Goal: Task Accomplishment & Management: Use online tool/utility

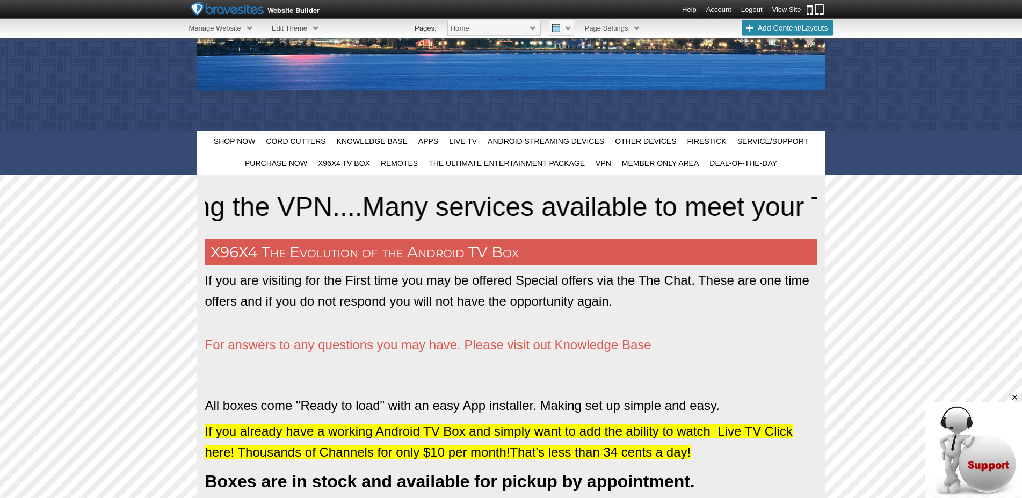
scroll to position [353, 0]
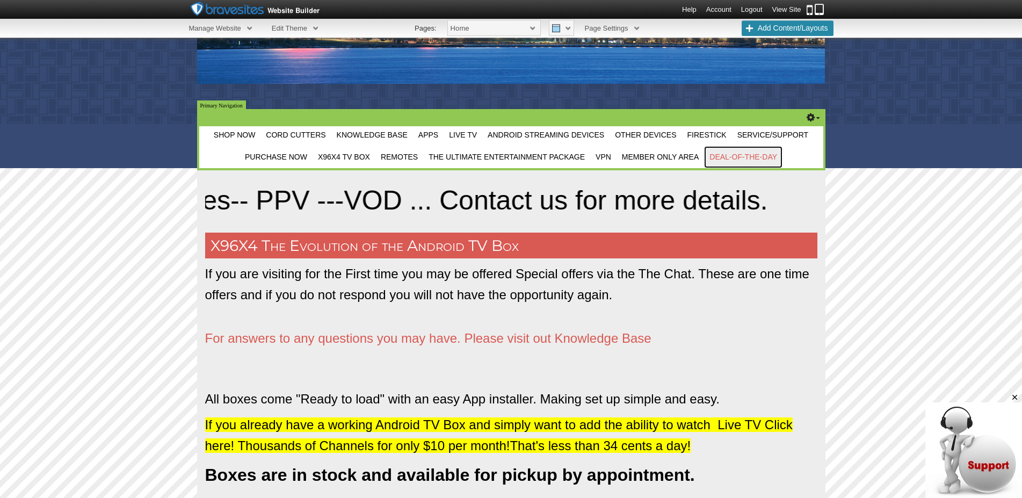
click at [758, 157] on span "Deal-Of-The-Day" at bounding box center [743, 157] width 68 height 9
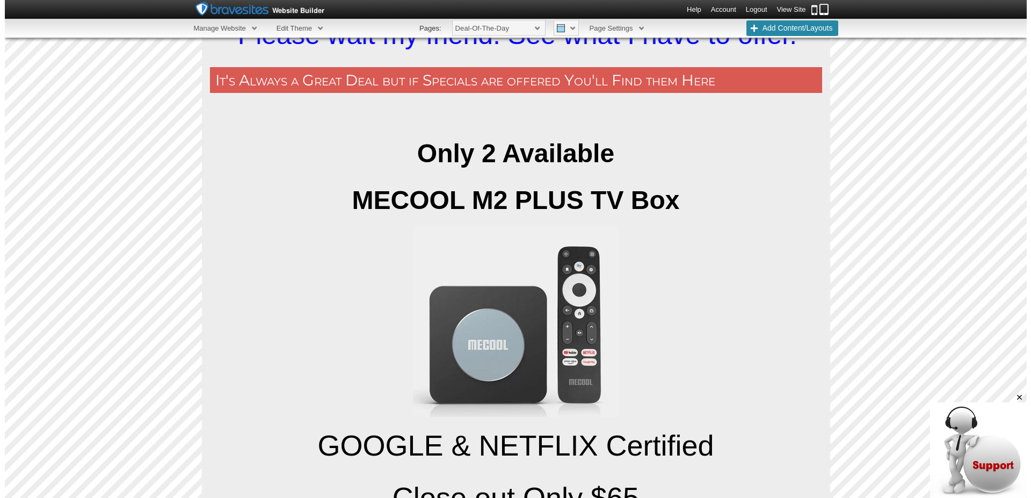
scroll to position [400, 0]
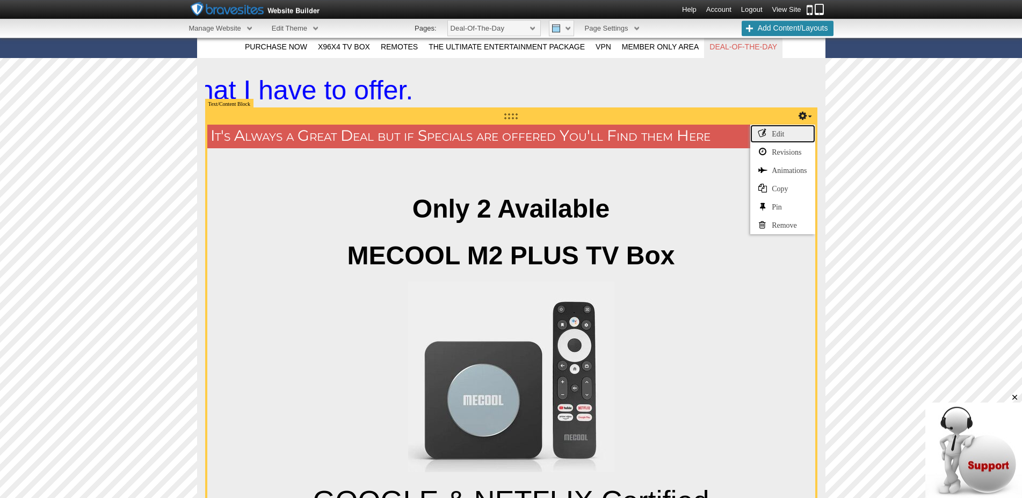
click at [778, 129] on link "Edit" at bounding box center [782, 134] width 64 height 18
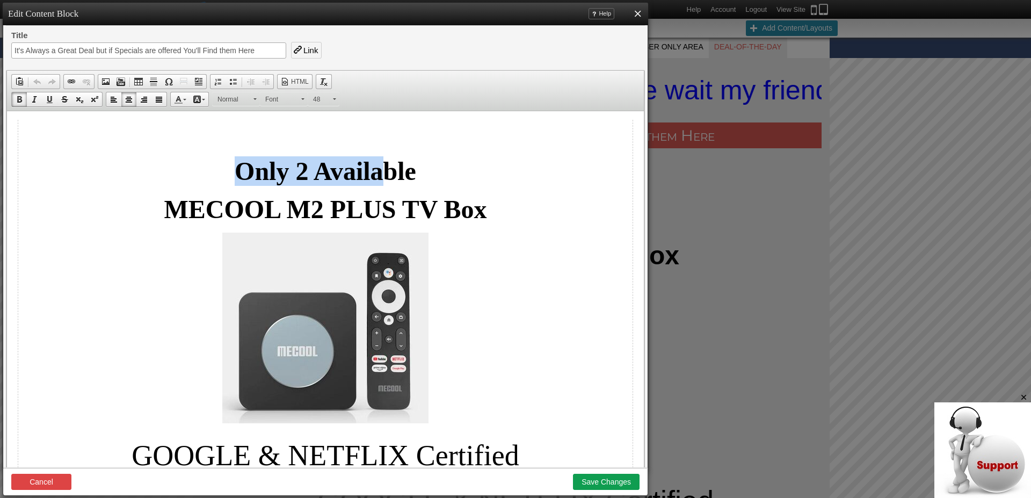
drag, startPoint x: 224, startPoint y: 171, endPoint x: 383, endPoint y: 178, distance: 158.6
click at [380, 176] on p "Only 2 Available" at bounding box center [325, 171] width 614 height 30
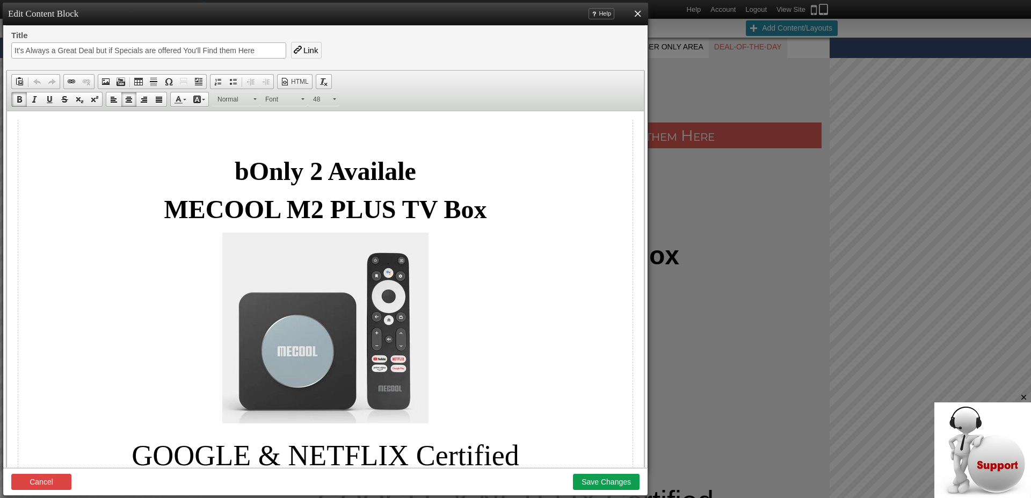
click at [224, 169] on p "b Only 2 Availa le" at bounding box center [325, 171] width 614 height 30
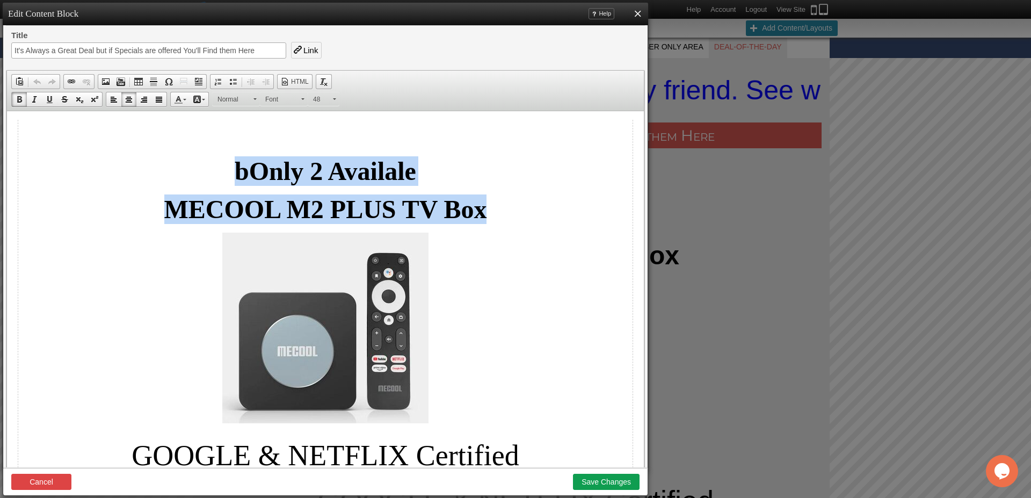
click at [537, 214] on p "MECOOL M2 PLUS TV Box" at bounding box center [325, 209] width 614 height 30
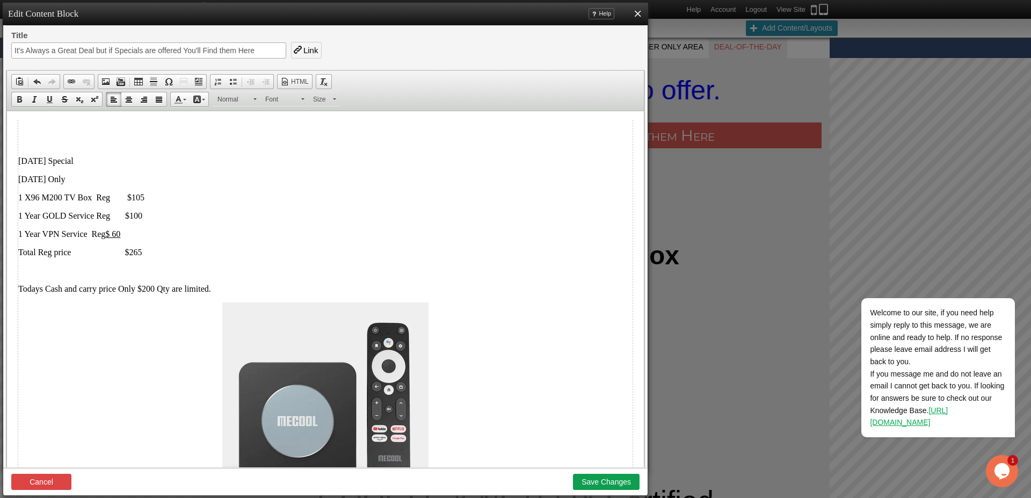
drag, startPoint x: 18, startPoint y: 161, endPoint x: 98, endPoint y: 162, distance: 80.0
click at [98, 162] on p "[DATE] Special" at bounding box center [325, 161] width 614 height 10
click at [332, 99] on link "Size" at bounding box center [324, 99] width 32 height 14
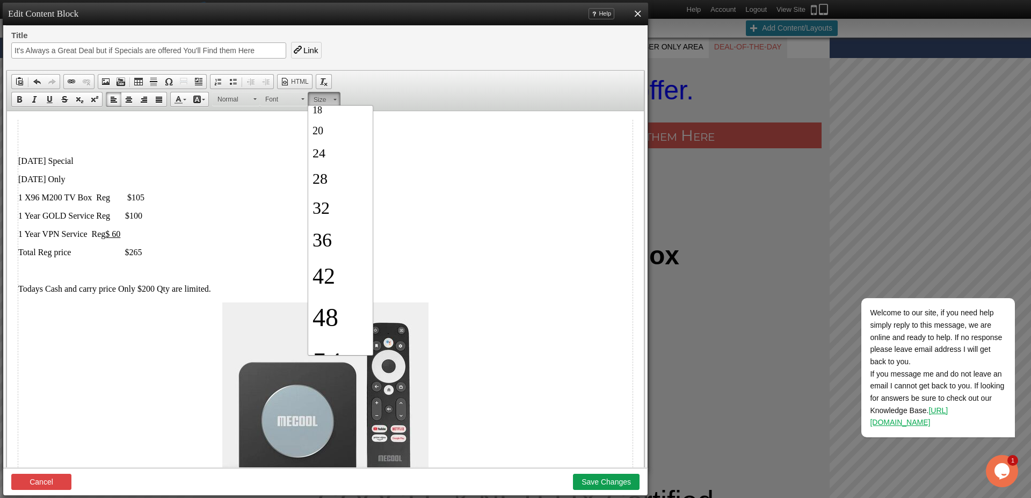
scroll to position [186, 0]
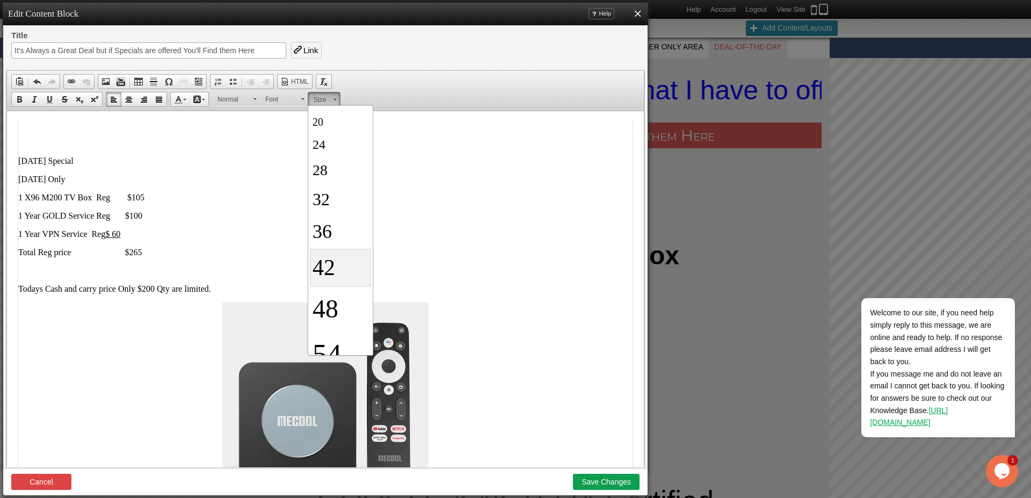
click at [343, 276] on link "42" at bounding box center [340, 268] width 61 height 38
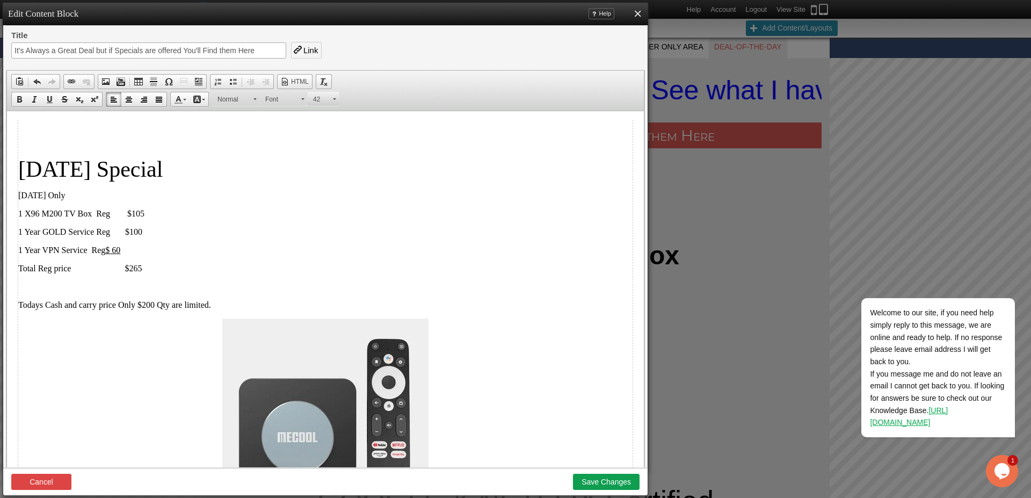
click at [332, 99] on link "42" at bounding box center [324, 99] width 32 height 14
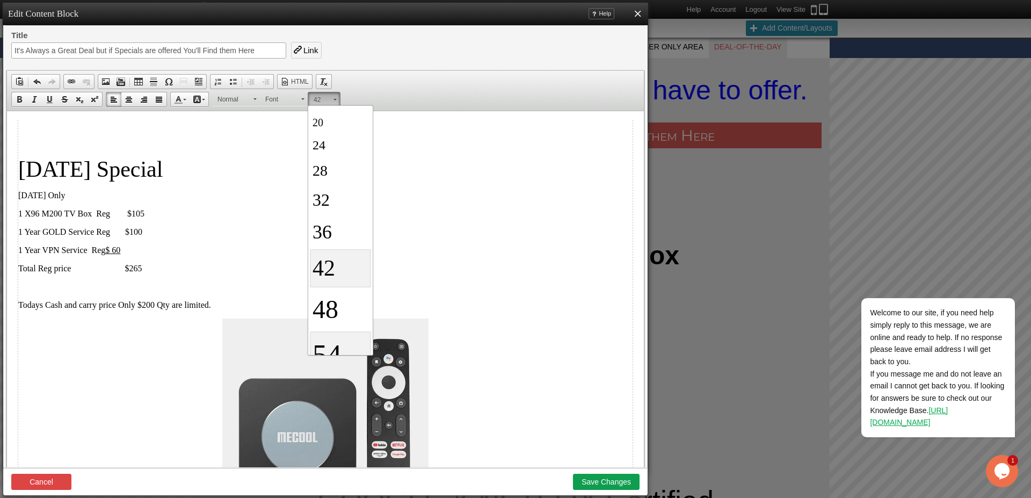
click at [329, 349] on span "54" at bounding box center [327, 355] width 29 height 32
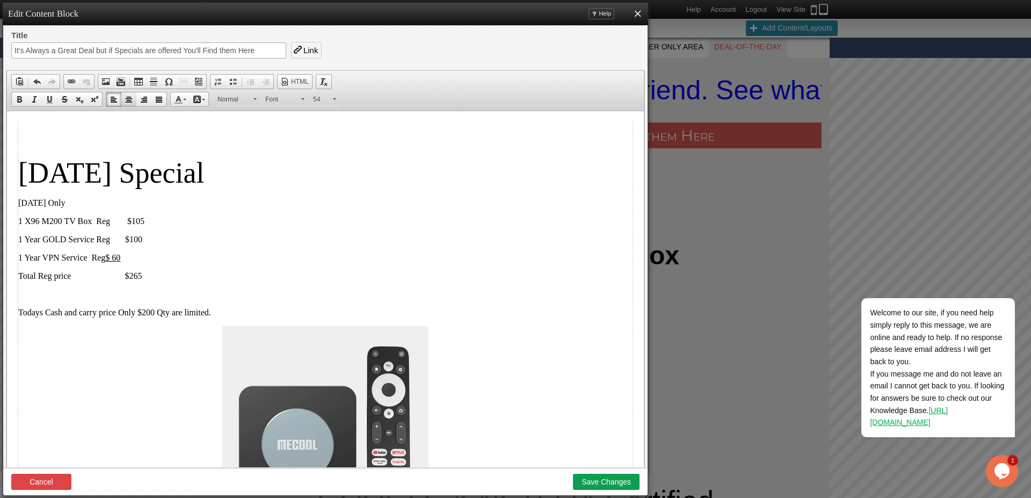
click at [127, 97] on span at bounding box center [129, 99] width 9 height 9
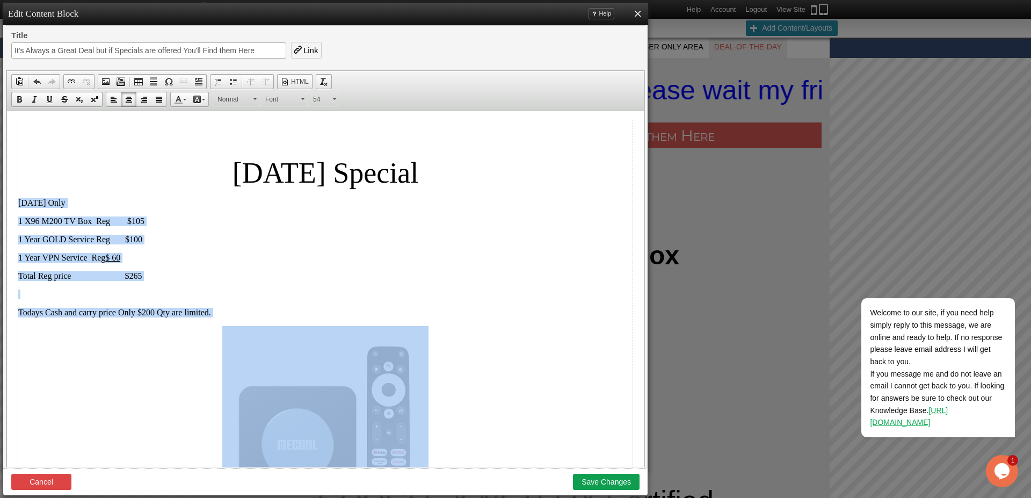
drag, startPoint x: 15, startPoint y: 205, endPoint x: 208, endPoint y: 325, distance: 228.0
click at [208, 325] on html "[DATE] Special [DATE] Only 1 X96 M200 TV Box Reg $105 1 Year GOLD Service Reg $…" at bounding box center [325, 289] width 637 height 357
click at [333, 99] on span at bounding box center [334, 99] width 3 height 2
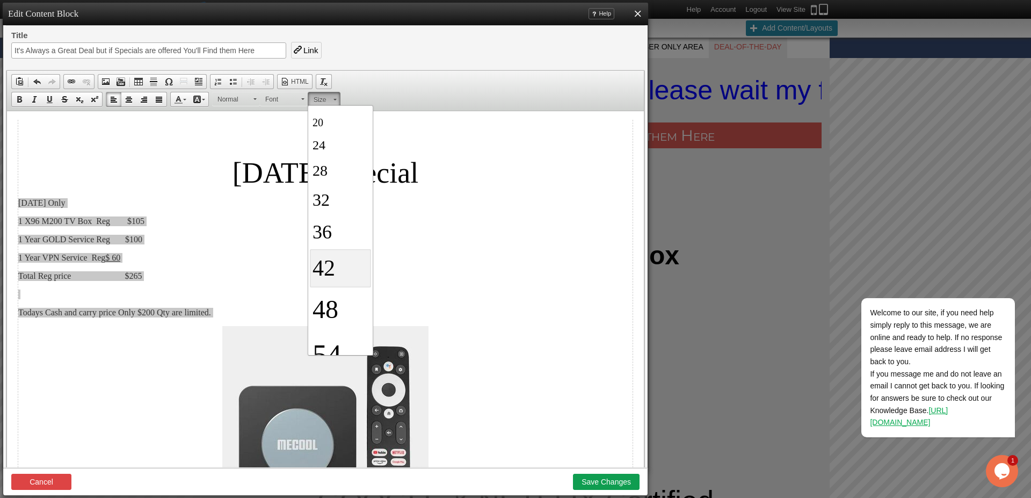
click at [321, 269] on span "42" at bounding box center [324, 268] width 23 height 25
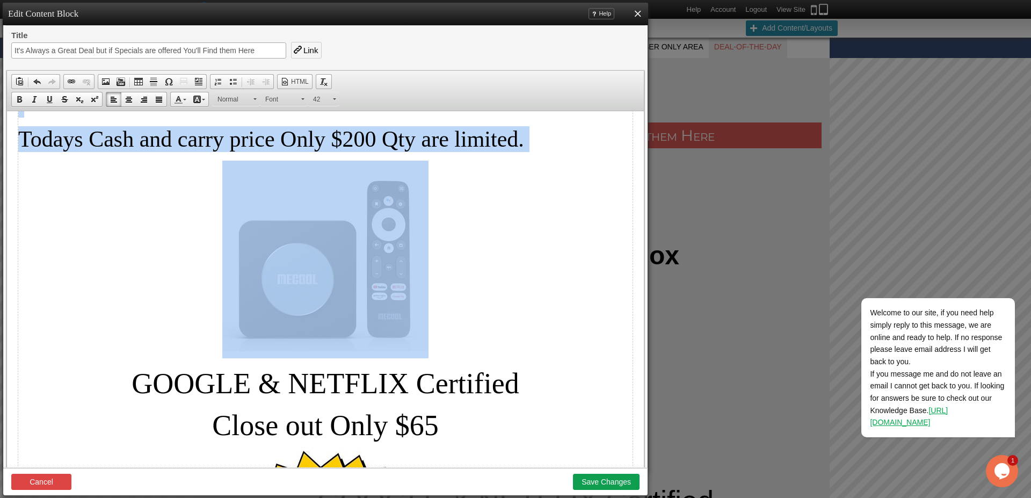
scroll to position [264, 0]
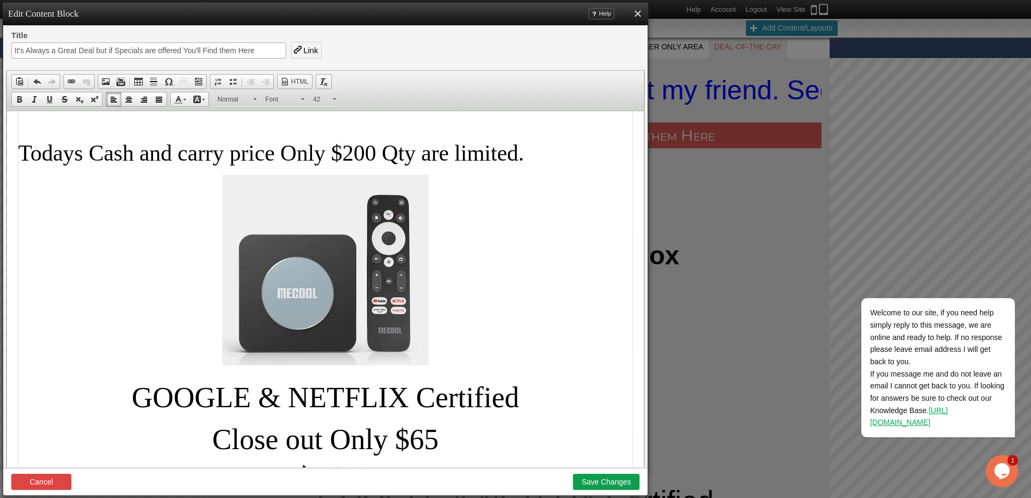
click at [418, 267] on img at bounding box center [325, 270] width 206 height 191
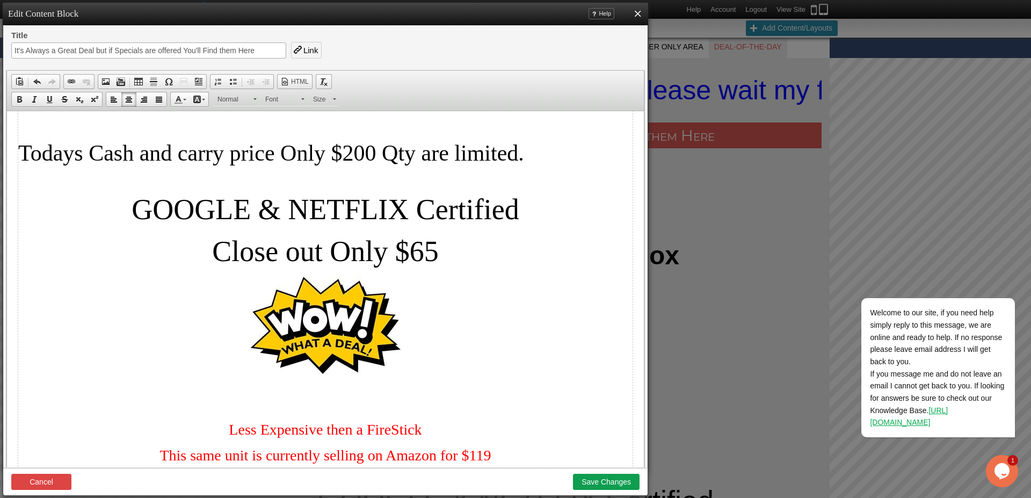
click at [125, 209] on p "GOOGLE & NETFLIX Certified" at bounding box center [325, 209] width 614 height 33
click at [179, 267] on p "Close out Only $65" at bounding box center [325, 251] width 614 height 33
click at [124, 212] on p "GOOGLE & NETFLIX Certified" at bounding box center [325, 209] width 614 height 33
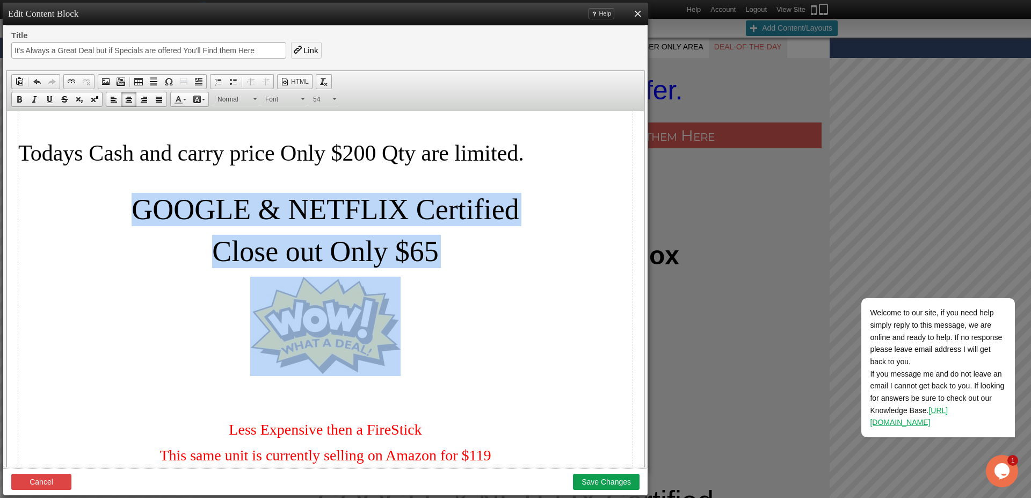
click at [400, 330] on p at bounding box center [325, 326] width 614 height 99
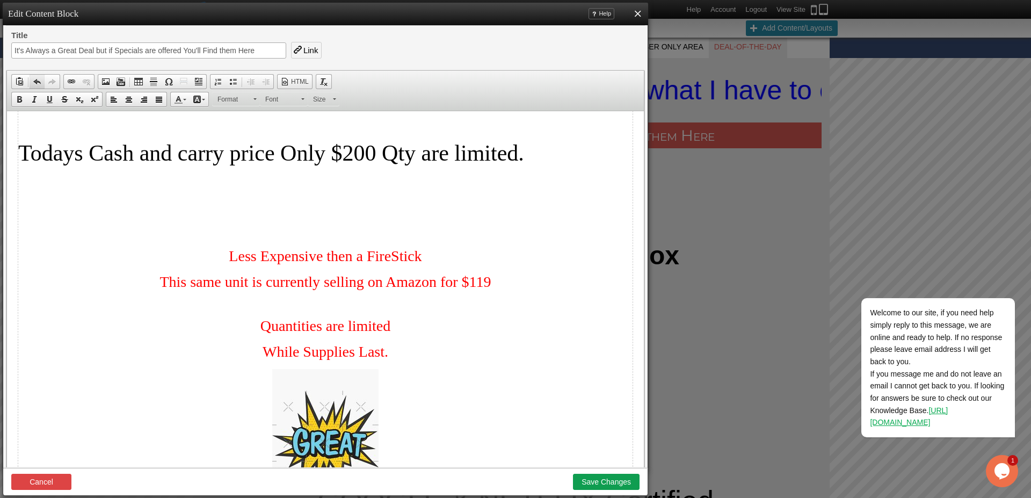
click at [34, 82] on span at bounding box center [37, 81] width 9 height 9
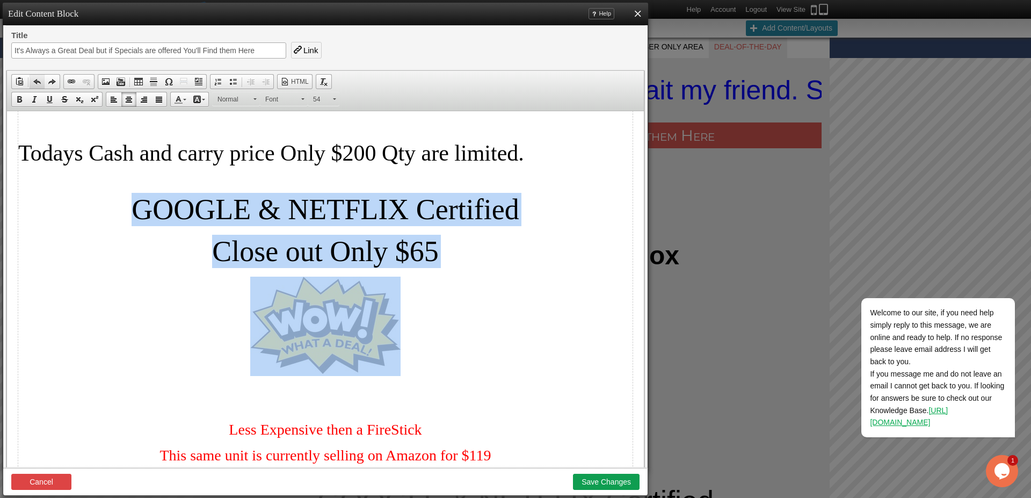
click at [34, 82] on span at bounding box center [37, 81] width 9 height 9
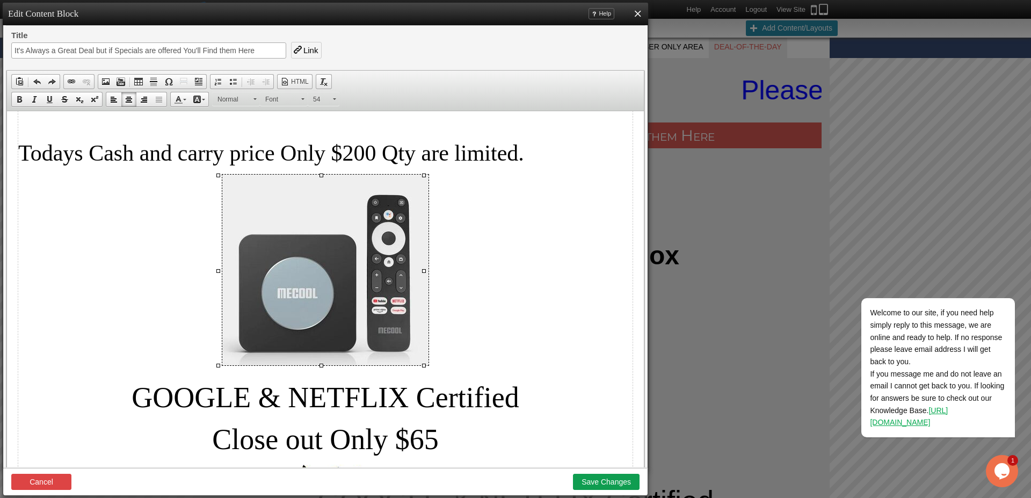
click at [534, 155] on p "Todays Cash and carry price Only $200 Qty are limited." at bounding box center [325, 153] width 614 height 26
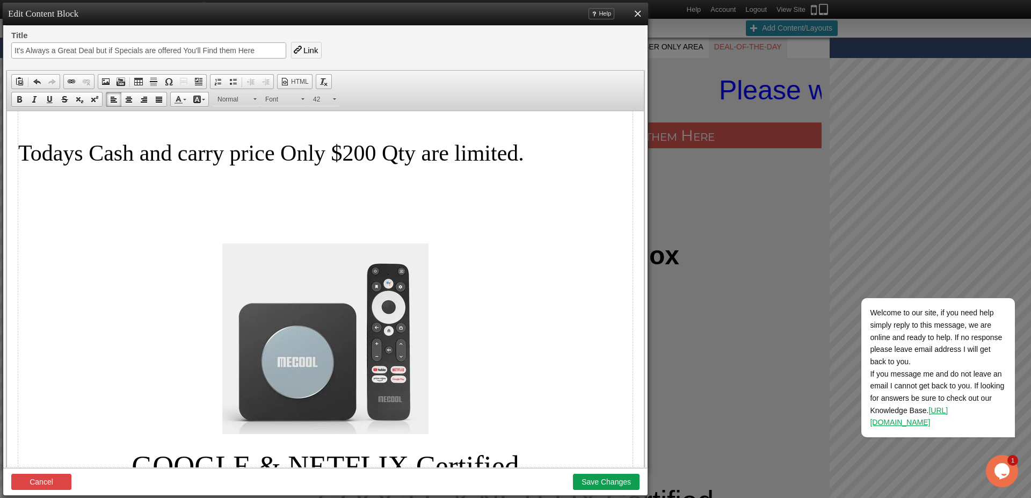
click at [556, 164] on p "Todays Cash and carry price Only $200 Qty are limited." at bounding box center [325, 153] width 614 height 26
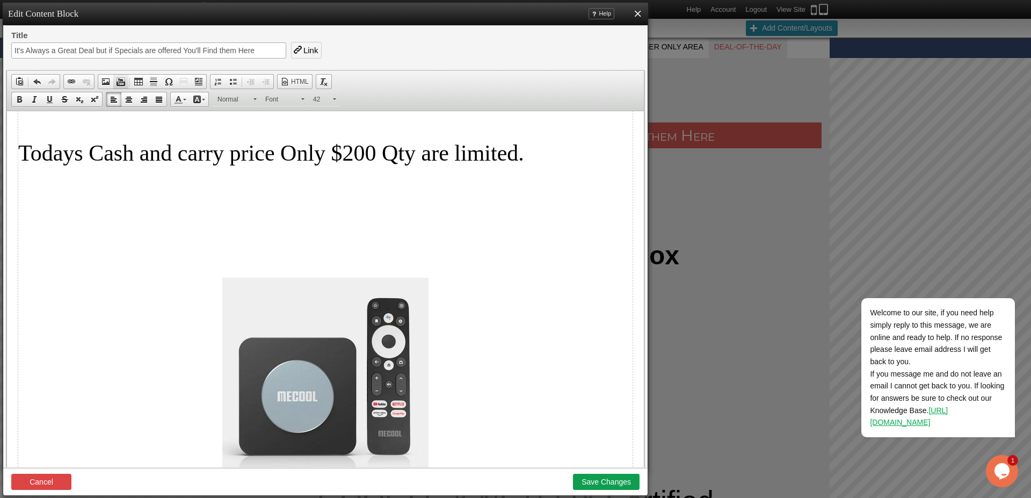
click at [119, 83] on span at bounding box center [121, 81] width 9 height 9
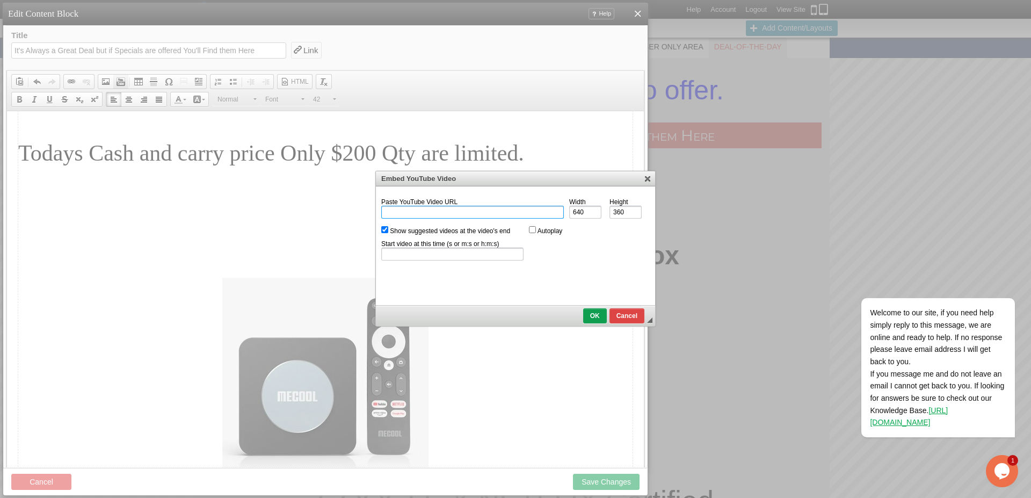
paste input "[URL][DOMAIN_NAME]"
type input "[URL][DOMAIN_NAME]"
click at [382, 229] on input "Show suggested videos at the video's end" at bounding box center [384, 229] width 7 height 7
checkbox input "false"
click at [594, 316] on span "OK" at bounding box center [594, 316] width 21 height 8
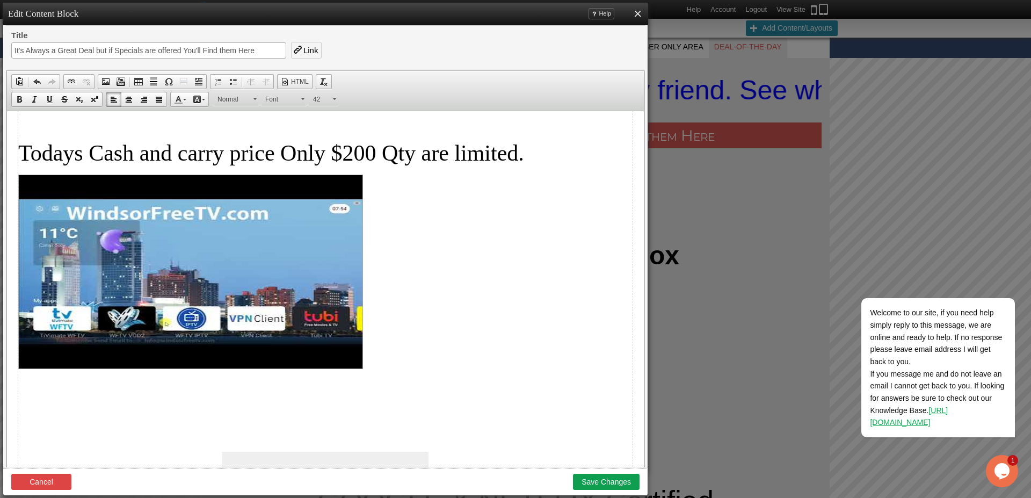
click at [16, 204] on html "[DATE] Special [DATE] Only 1 X96 M200 TV Box Reg $105 1 Year GOLD Service Reg $…" at bounding box center [325, 25] width 637 height 357
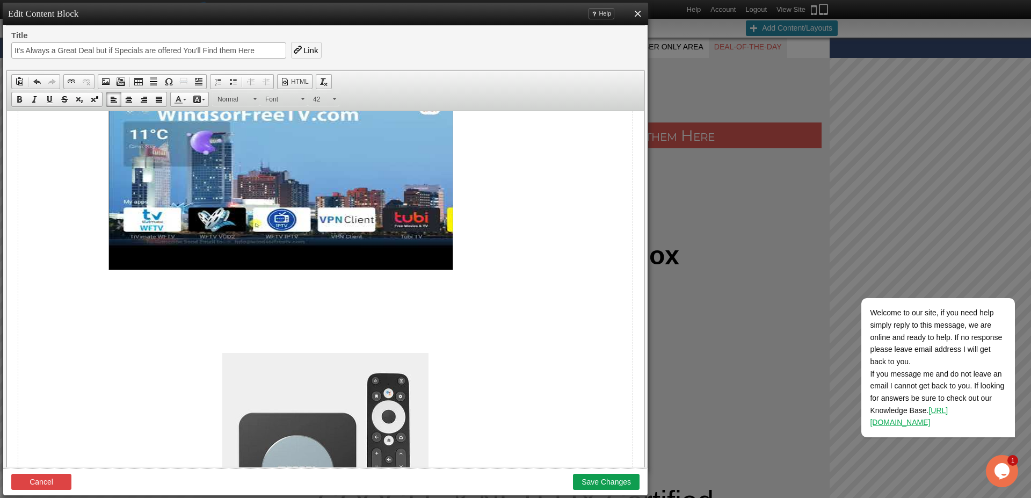
scroll to position [407, 0]
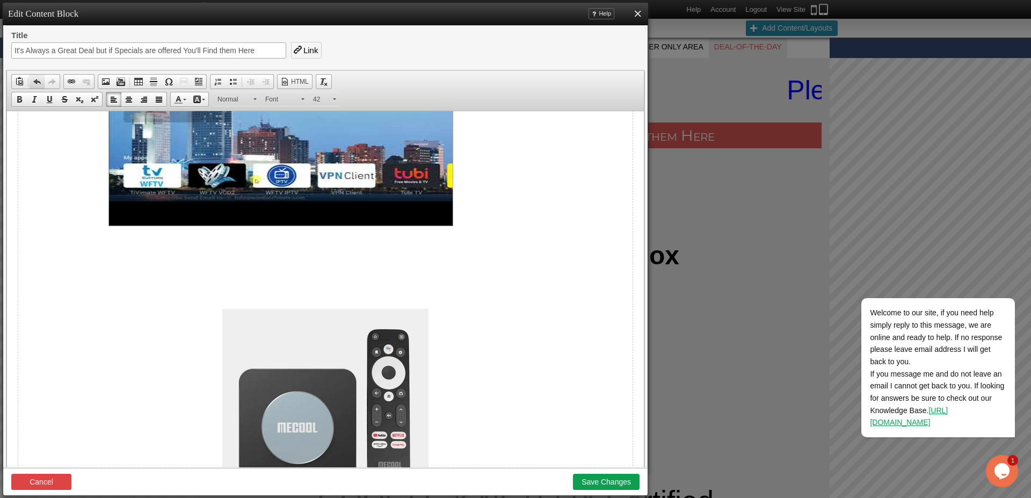
click at [36, 80] on span at bounding box center [37, 81] width 9 height 9
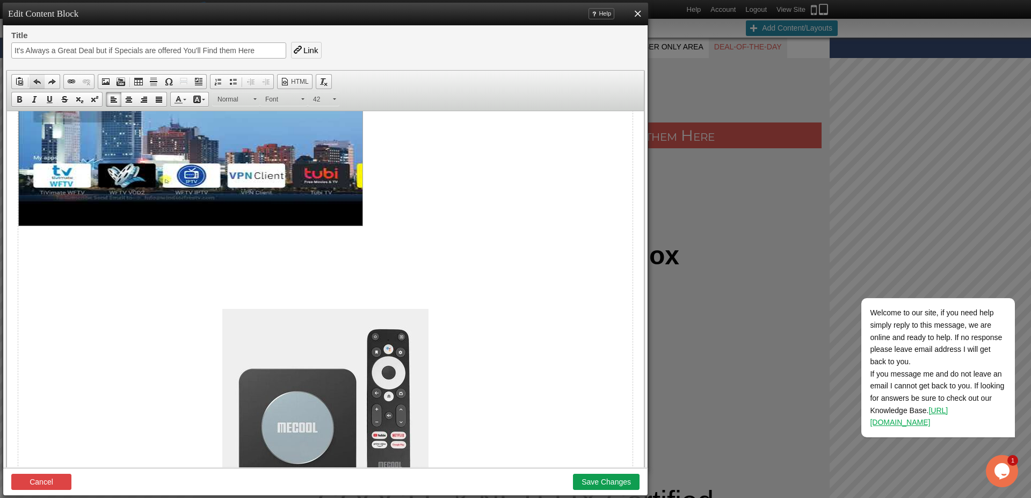
click at [36, 80] on span at bounding box center [37, 81] width 9 height 9
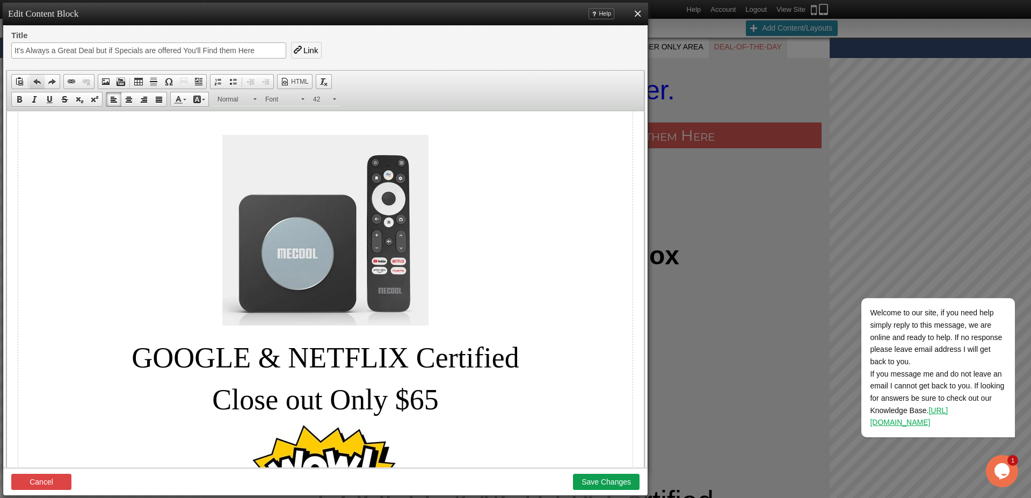
click at [36, 80] on span at bounding box center [37, 81] width 9 height 9
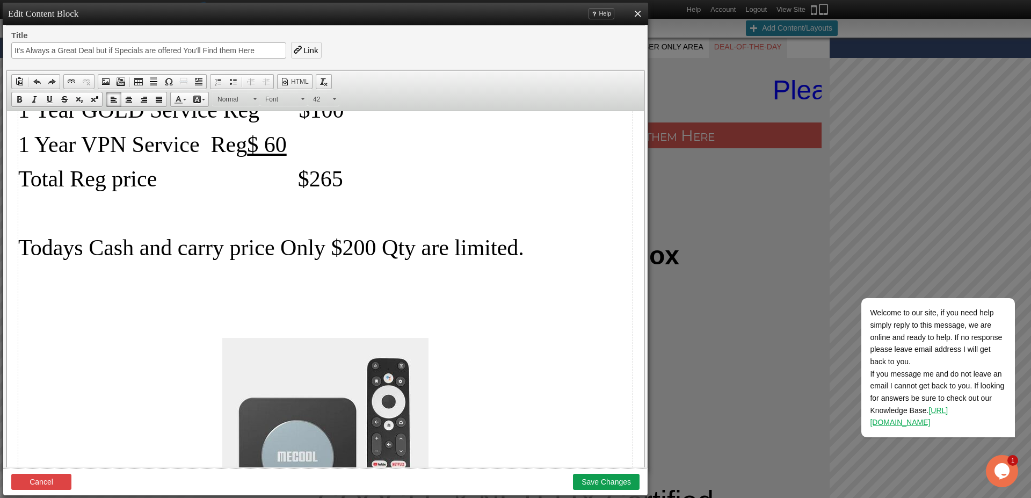
scroll to position [163, 0]
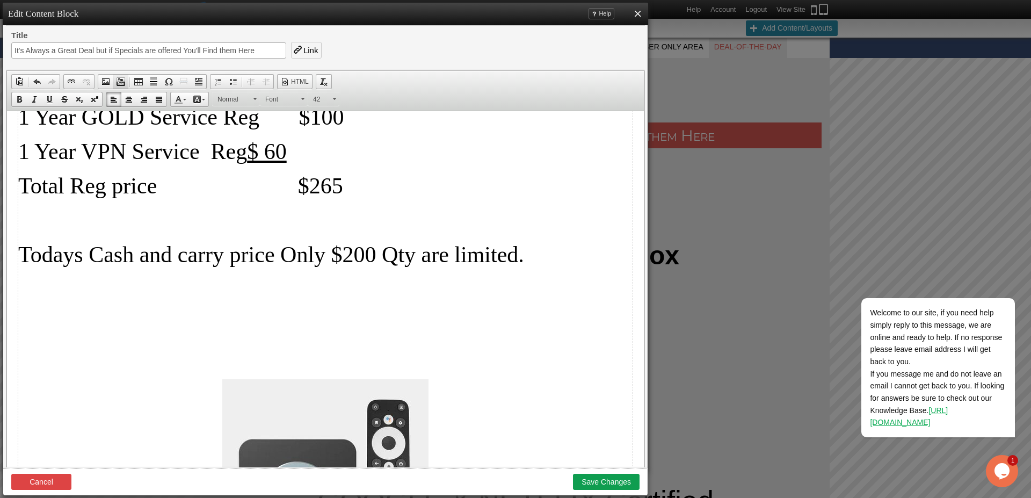
click at [124, 79] on span at bounding box center [121, 81] width 9 height 9
checkbox input "true"
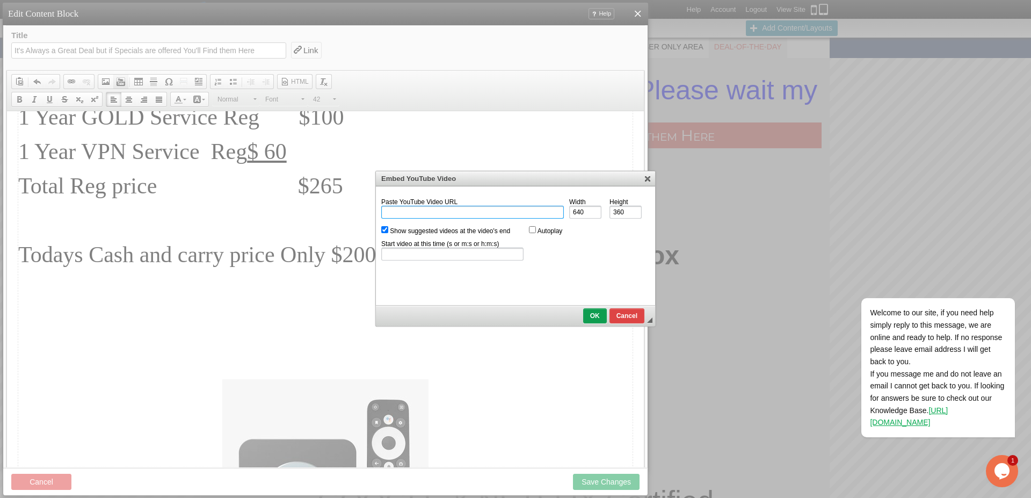
paste input "[URL][DOMAIN_NAME]"
type input "[URL][DOMAIN_NAME]"
click at [382, 229] on input "Show suggested videos at the video's end" at bounding box center [384, 229] width 7 height 7
checkbox input "false"
click at [587, 314] on span "OK" at bounding box center [594, 316] width 21 height 8
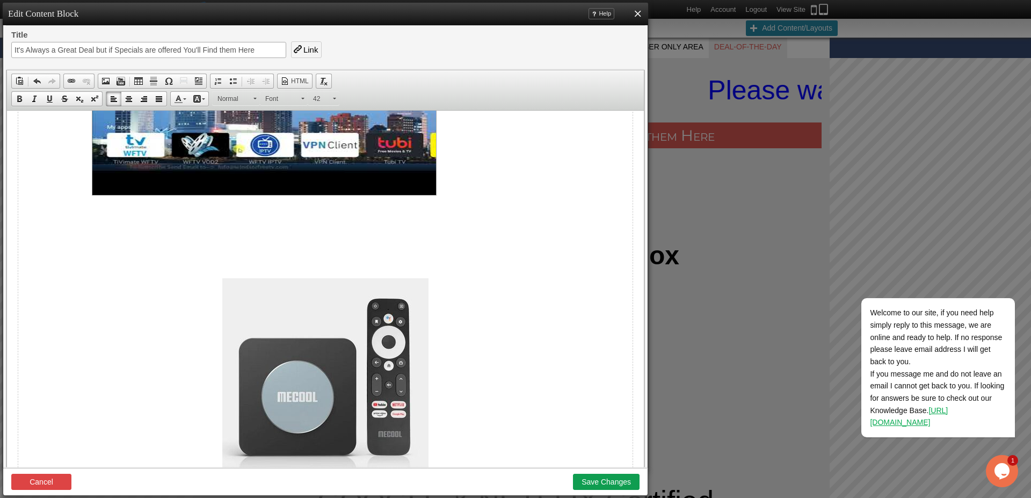
scroll to position [459, 0]
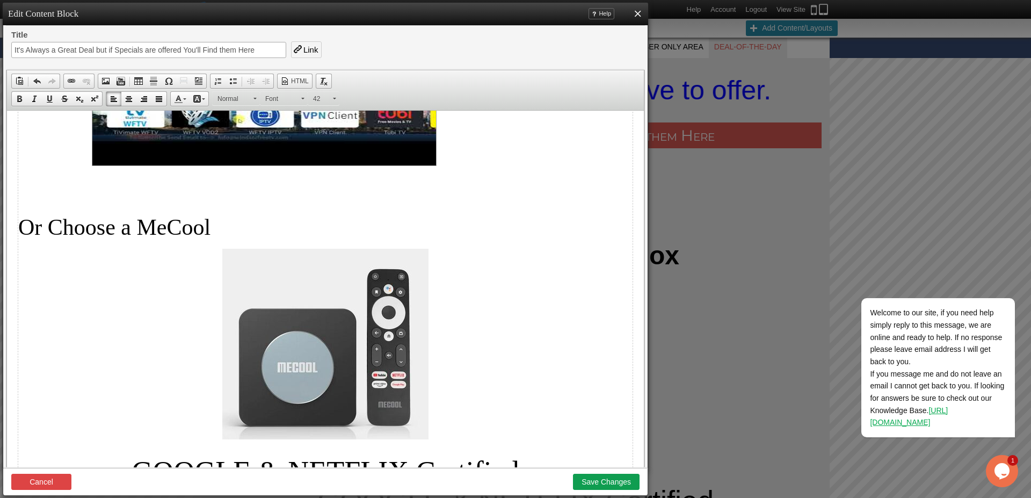
scroll to position [415, 0]
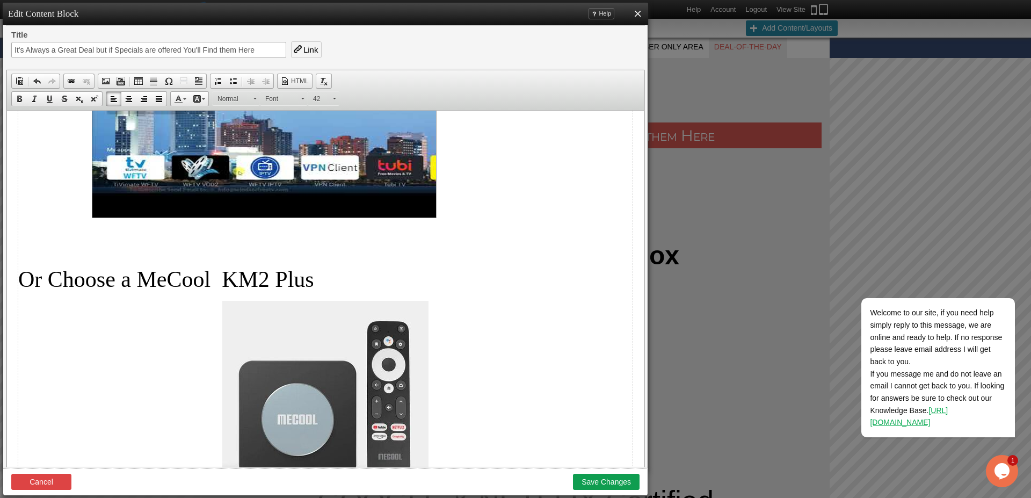
click at [19, 275] on span "Or Choose a MeCool KM2 Plus" at bounding box center [166, 279] width 296 height 25
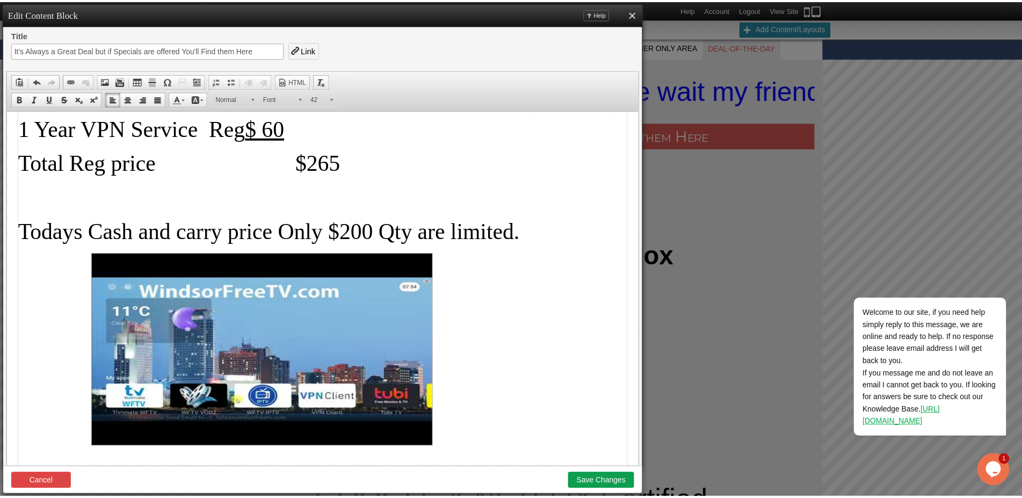
scroll to position [163, 0]
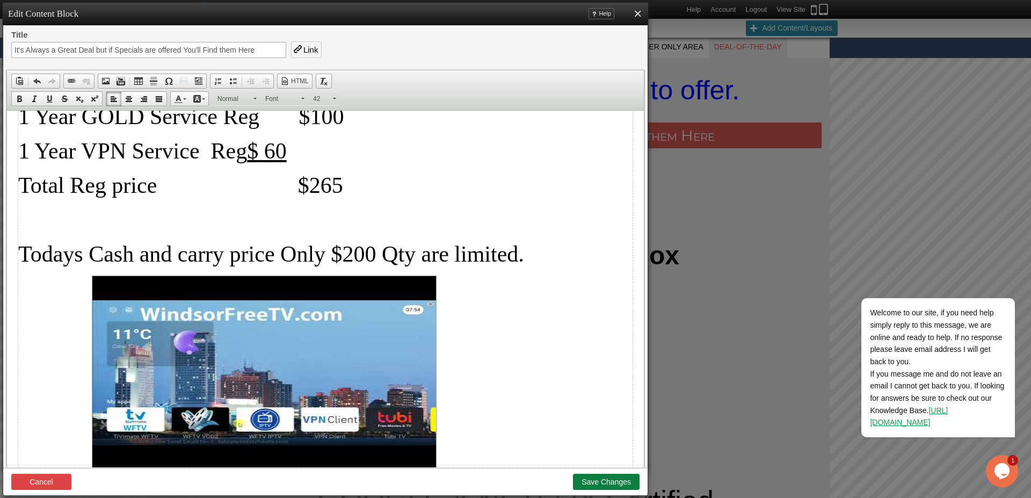
click at [606, 478] on button "Save Changes" at bounding box center [606, 482] width 67 height 16
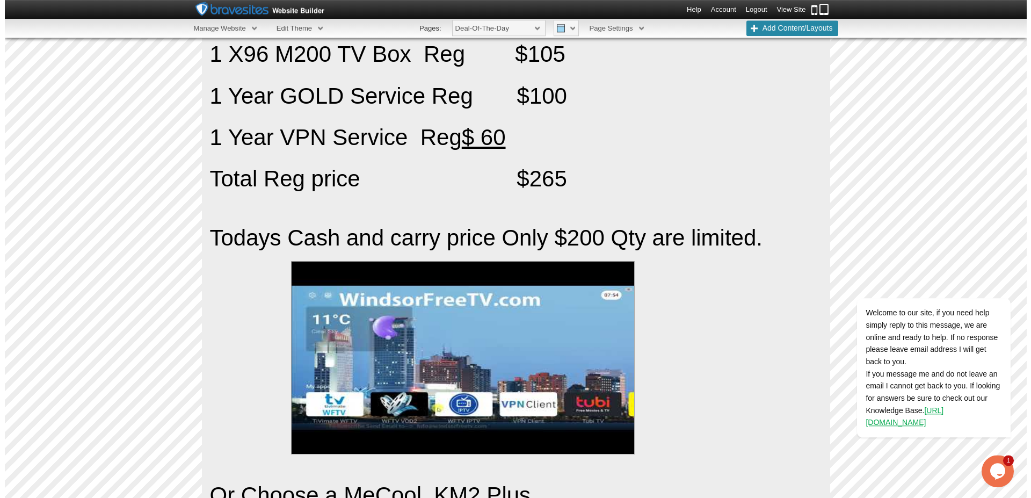
scroll to position [651, 0]
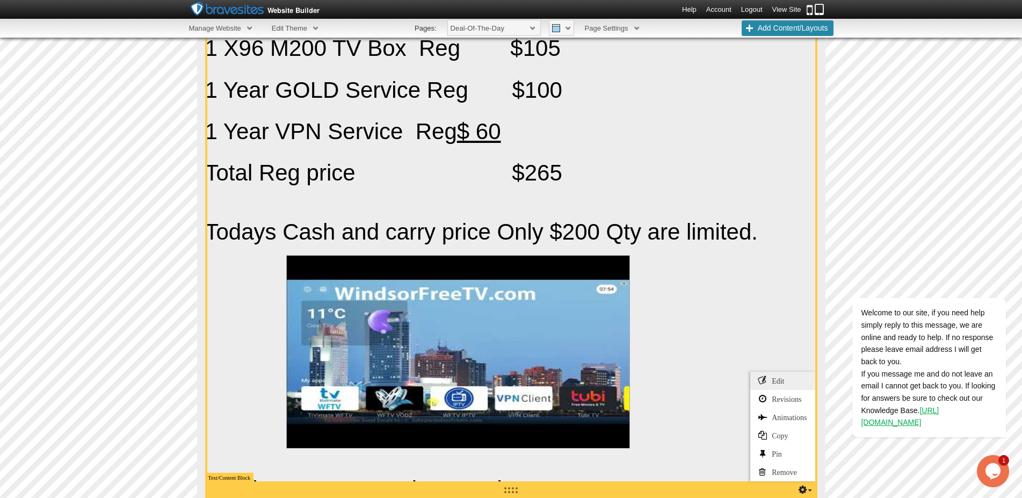
click at [770, 384] on link "Edit" at bounding box center [782, 381] width 64 height 18
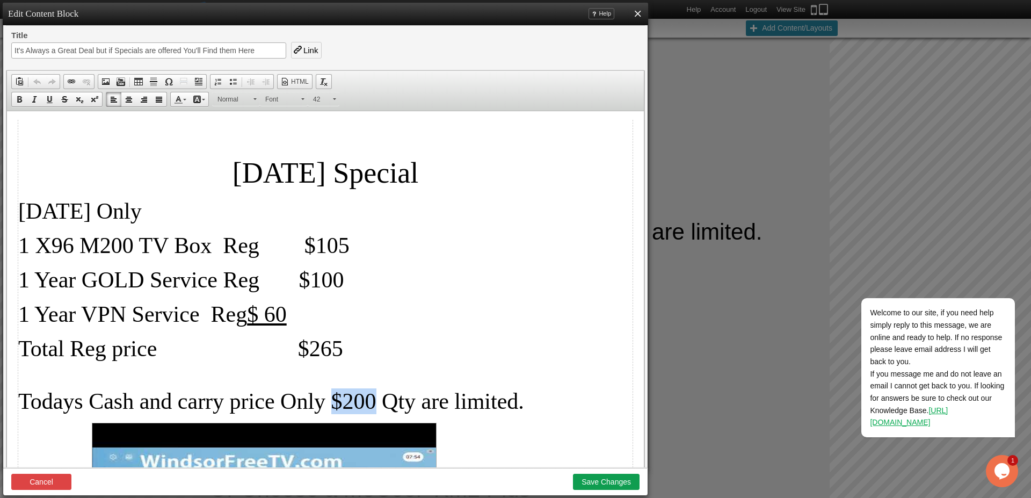
drag, startPoint x: 378, startPoint y: 400, endPoint x: 335, endPoint y: 400, distance: 43.0
click at [335, 400] on span "Todays Cash and carry price Only $200 Qty are limited." at bounding box center [271, 401] width 506 height 25
click at [179, 99] on span at bounding box center [178, 99] width 9 height 9
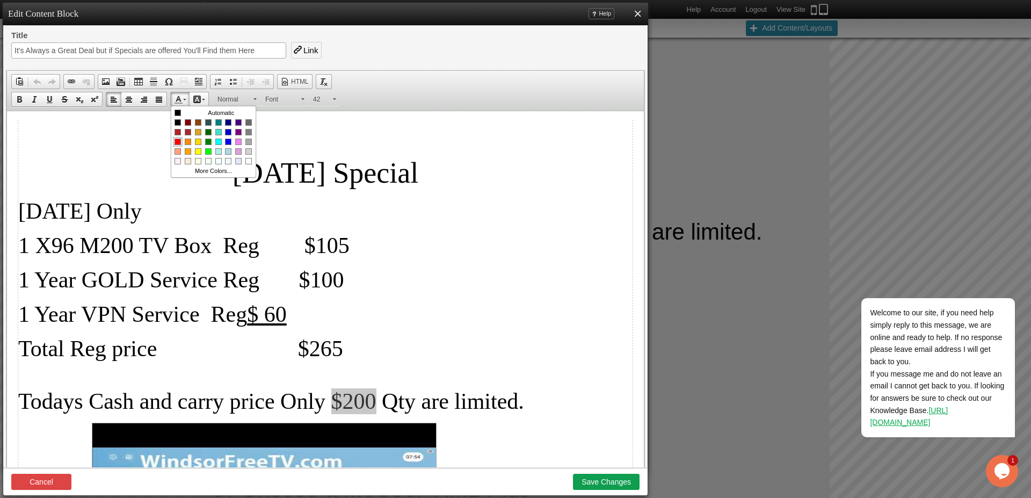
click at [177, 139] on link "Colors" at bounding box center [178, 142] width 10 height 10
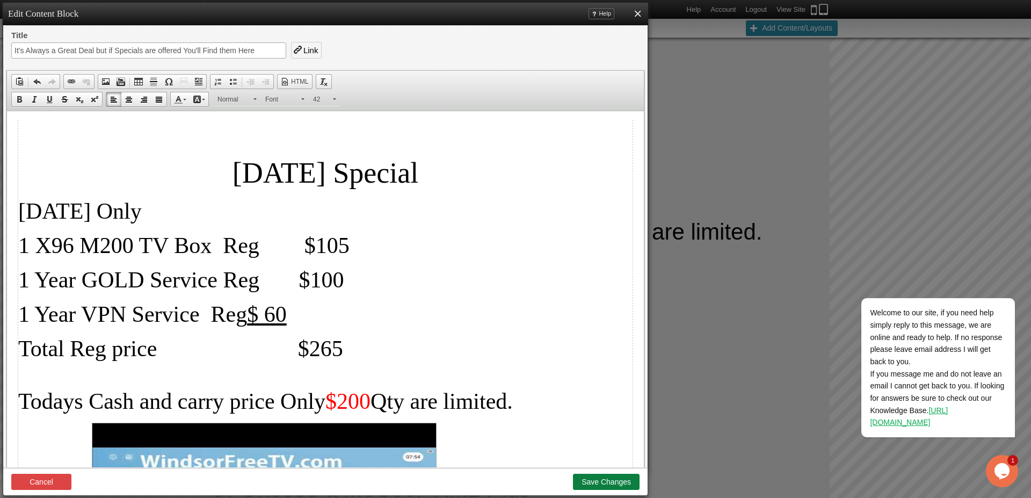
click at [603, 485] on button "Save Changes" at bounding box center [606, 482] width 67 height 16
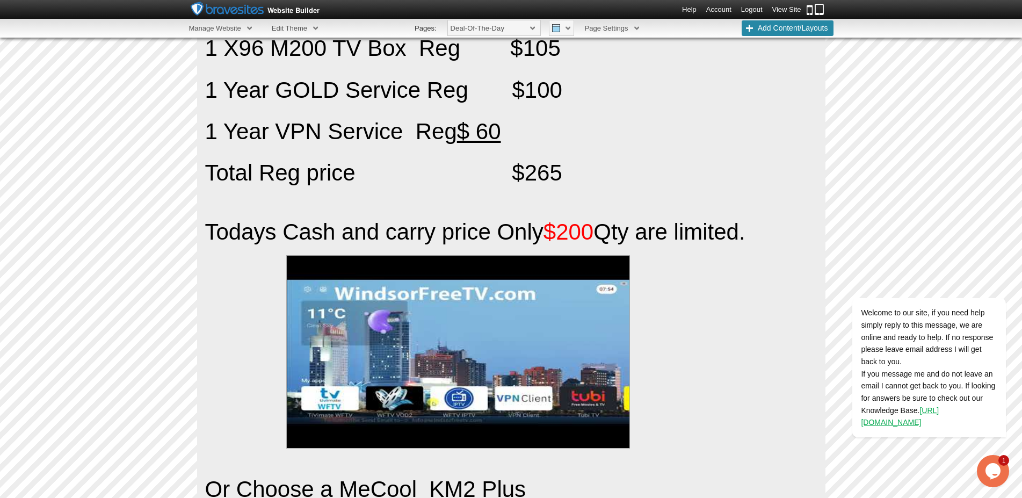
click at [789, 7] on link "View Site" at bounding box center [786, 9] width 29 height 8
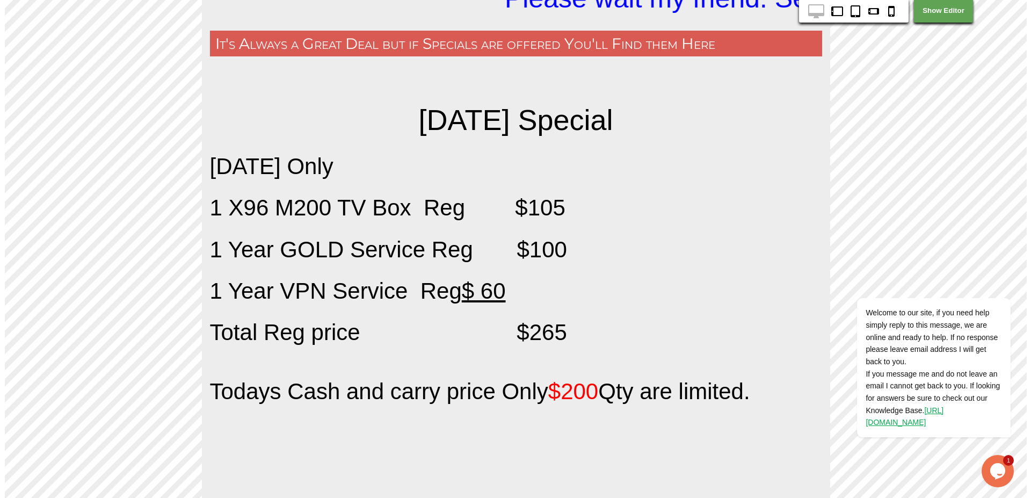
scroll to position [473, 0]
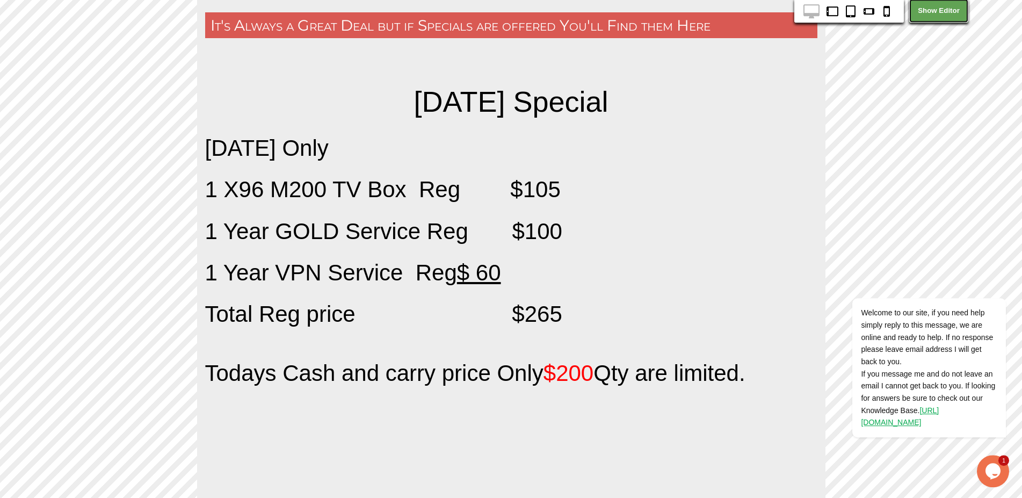
click at [936, 12] on link "Show Editor" at bounding box center [938, 11] width 59 height 24
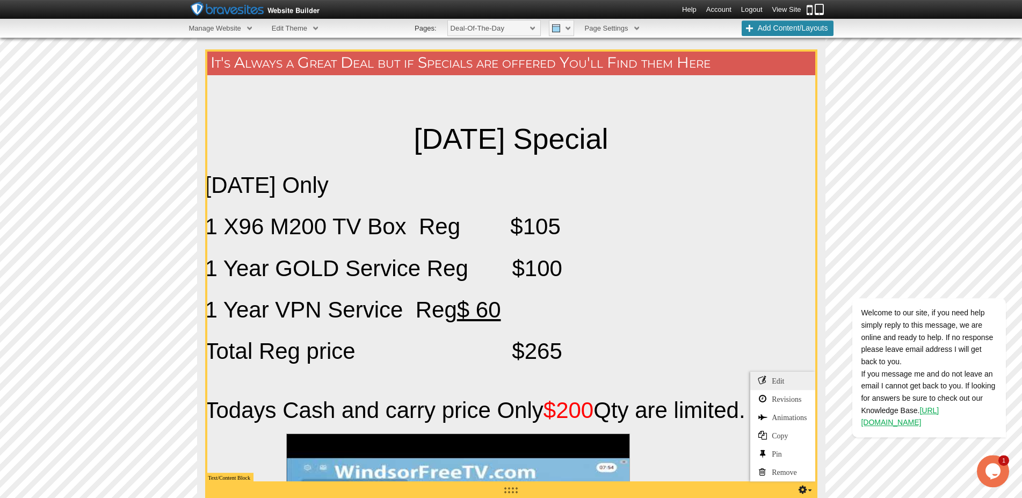
click at [770, 385] on link "Edit" at bounding box center [782, 381] width 64 height 18
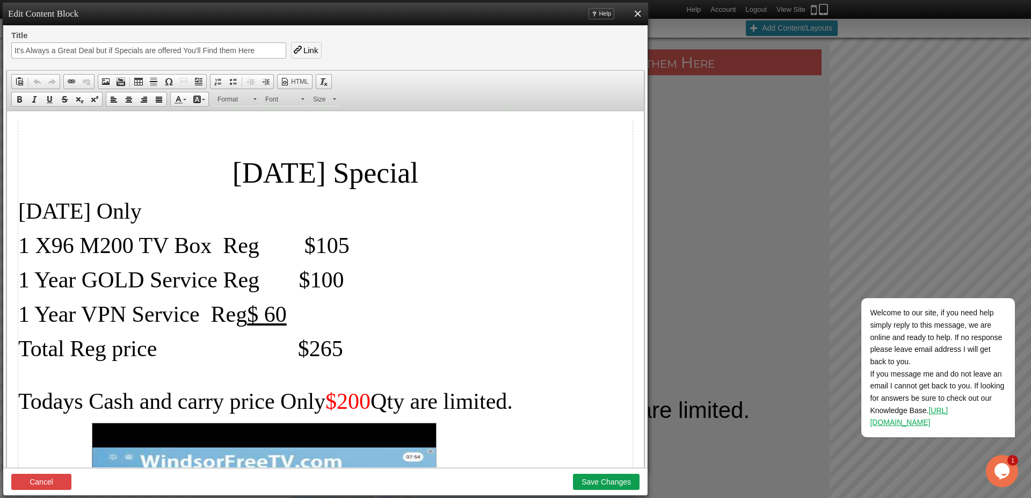
click at [150, 212] on p "[DATE] Only" at bounding box center [325, 211] width 614 height 26
click at [608, 483] on button "Save Changes" at bounding box center [606, 482] width 67 height 16
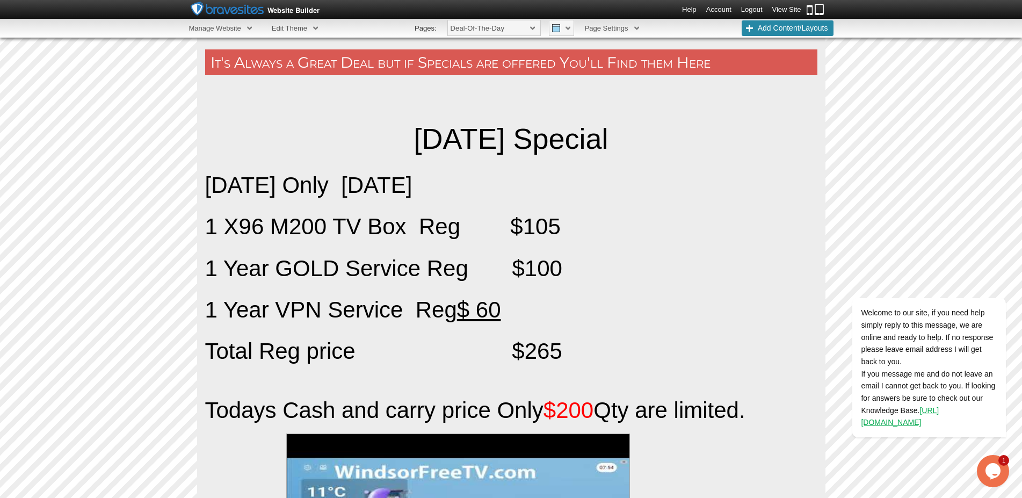
click at [719, 9] on link "Account" at bounding box center [718, 9] width 25 height 8
